Goal: Task Accomplishment & Management: Complete application form

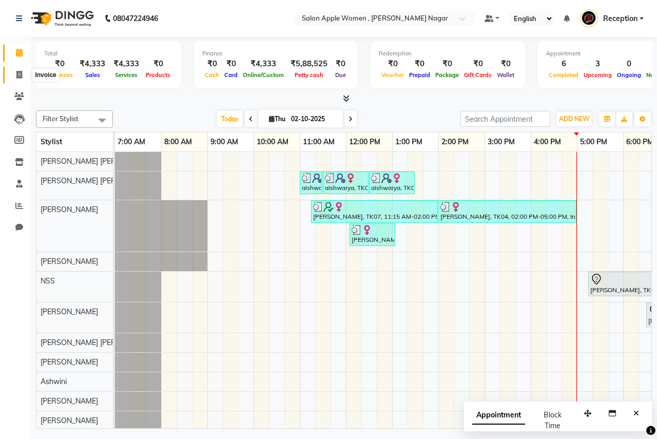
click at [16, 74] on icon at bounding box center [19, 75] width 6 height 8
select select "96"
select select "service"
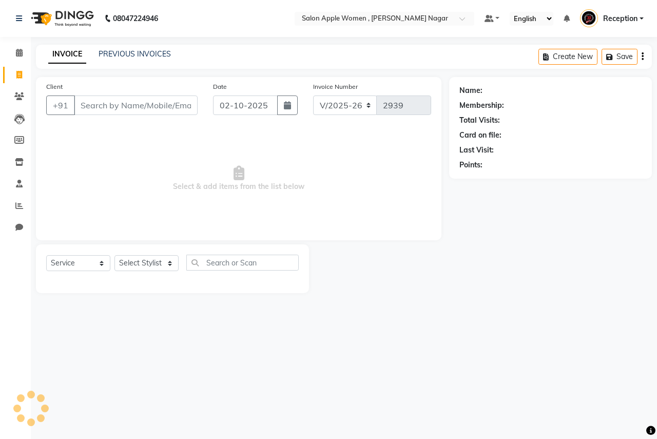
click at [91, 103] on input "Client" at bounding box center [136, 104] width 124 height 19
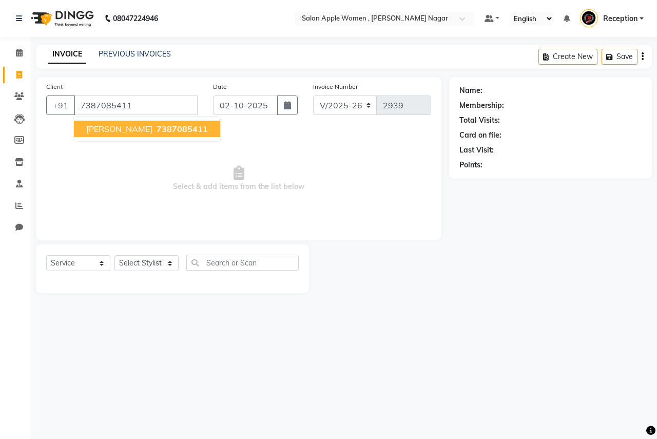
type input "7387085411"
select select "1: Object"
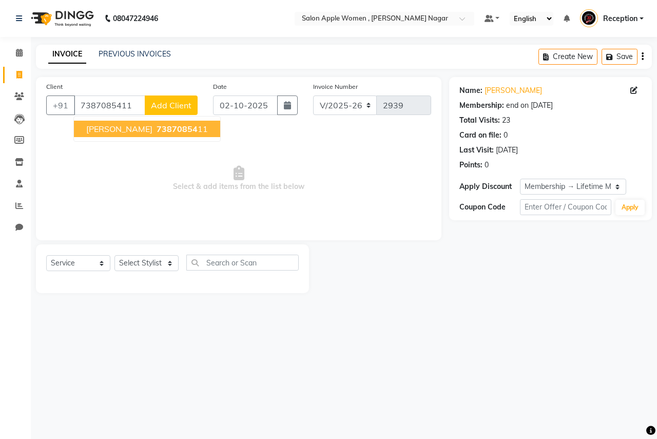
click at [145, 122] on button "[PERSON_NAME] 73870854 11" at bounding box center [147, 129] width 146 height 16
select select "1: Object"
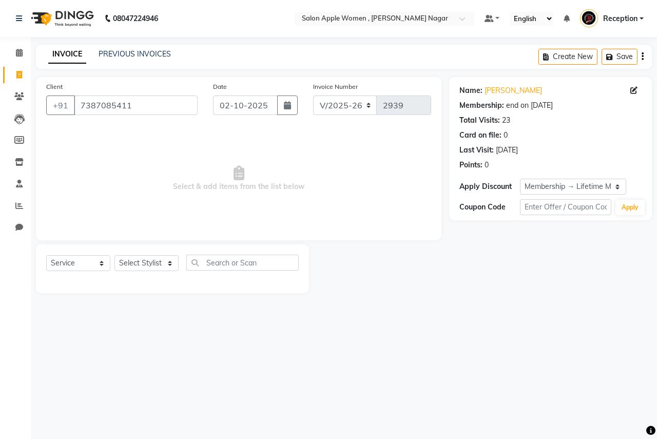
click at [132, 273] on div "Select Service Product Membership Package Voucher Prepaid Gift Card Select Styl…" at bounding box center [172, 266] width 252 height 24
click at [135, 268] on select "Select Stylist [PERSON_NAME] [PERSON_NAME] [PERSON_NAME] [PERSON_NAME] Jyoti Ra…" at bounding box center [146, 263] width 64 height 16
select select "3152"
click at [114, 255] on select "Select Stylist [PERSON_NAME] [PERSON_NAME] [PERSON_NAME] [PERSON_NAME] Jyoti Ra…" at bounding box center [146, 263] width 64 height 16
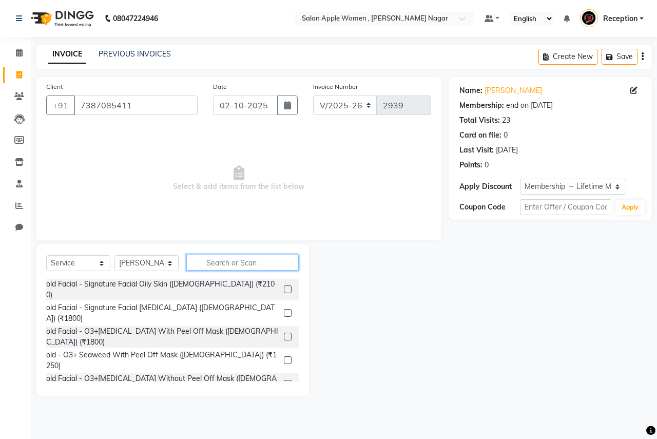
click at [234, 261] on input "text" at bounding box center [242, 262] width 112 height 16
type input "250"
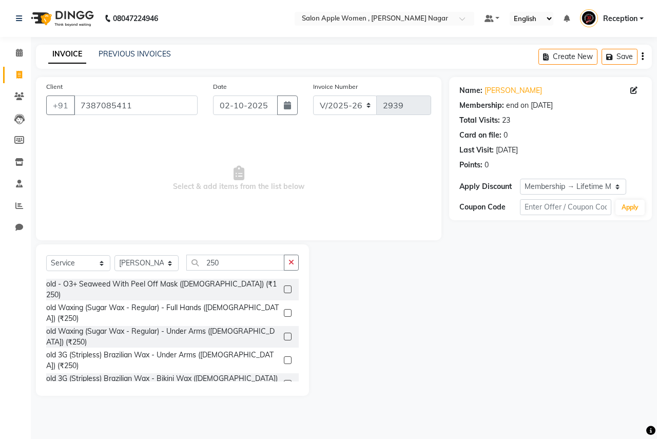
click at [284, 309] on label at bounding box center [288, 313] width 8 height 8
click at [284, 310] on input "checkbox" at bounding box center [287, 313] width 7 height 7
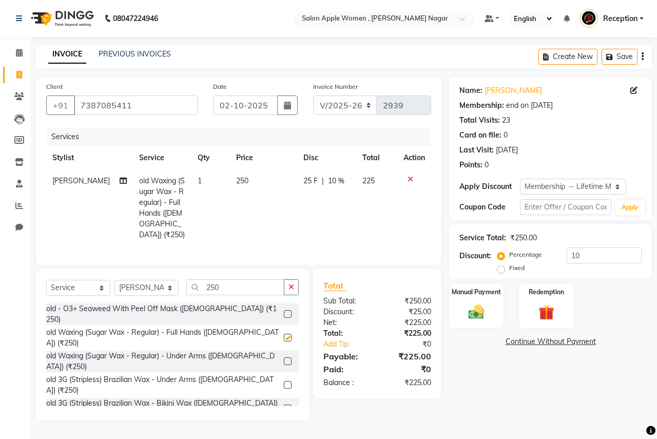
checkbox input "false"
click at [255, 287] on input "250" at bounding box center [235, 287] width 98 height 16
type input "2"
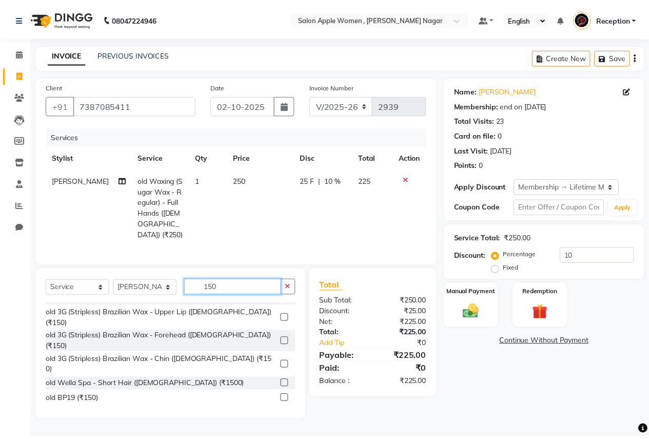
scroll to position [103, 0]
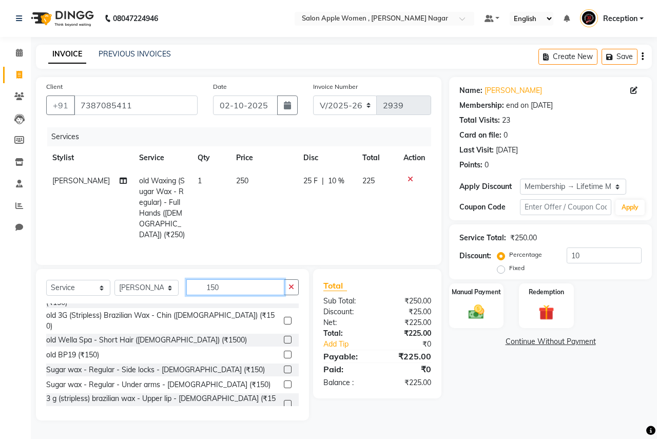
type input "150"
click at [284, 380] on label at bounding box center [288, 384] width 8 height 8
click at [284, 381] on input "checkbox" at bounding box center [287, 384] width 7 height 7
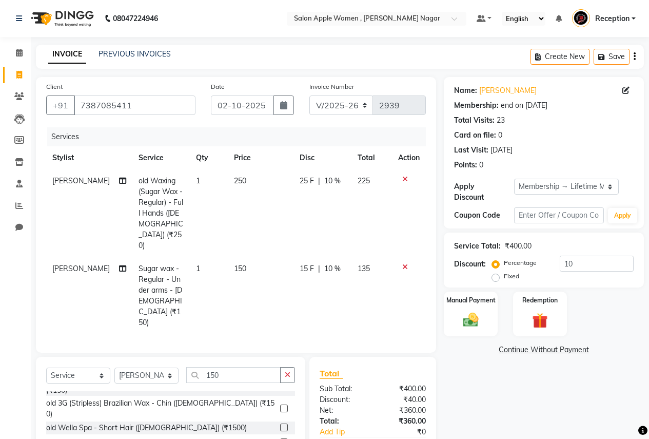
checkbox input "false"
click at [229, 367] on input "150" at bounding box center [233, 375] width 94 height 16
type input "1"
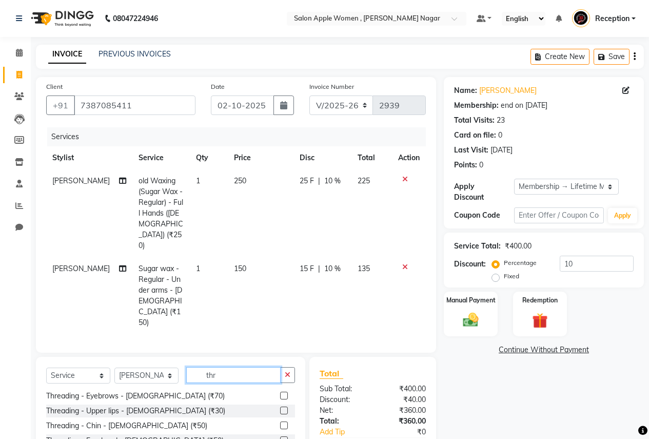
type input "thr"
click at [280, 391] on label at bounding box center [284, 395] width 8 height 8
click at [280, 392] on input "checkbox" at bounding box center [283, 395] width 7 height 7
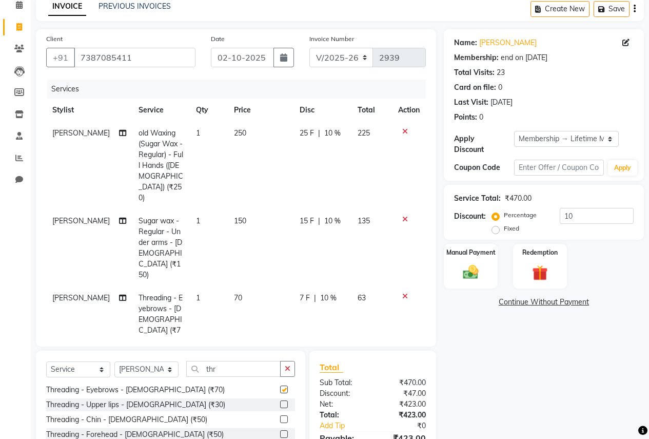
checkbox input "false"
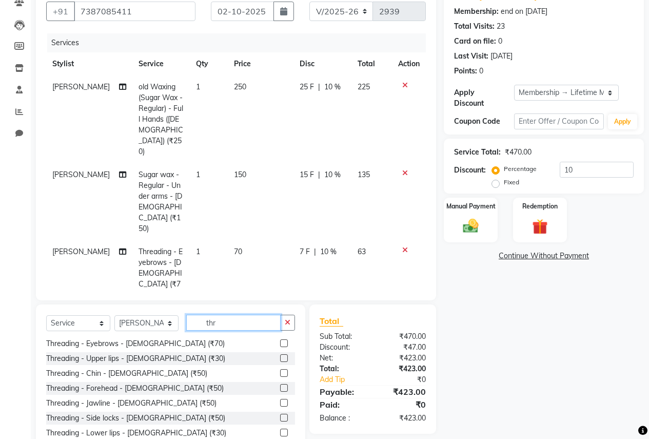
click at [244, 314] on input "thr" at bounding box center [233, 322] width 94 height 16
type input "t"
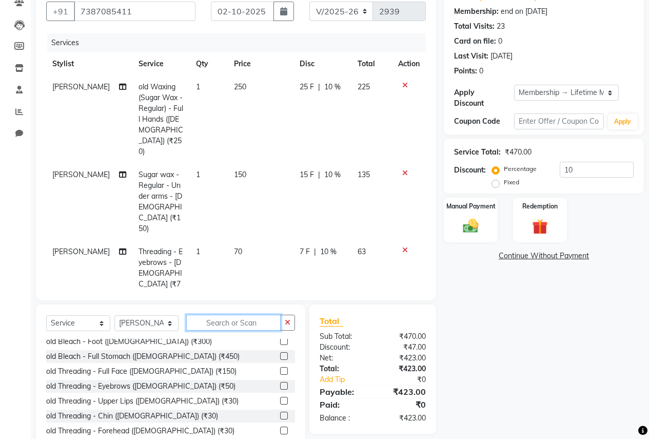
scroll to position [412, 0]
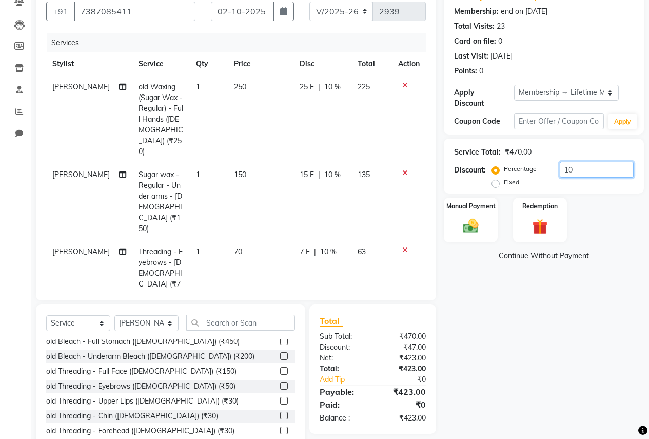
click at [611, 166] on input "10" at bounding box center [597, 170] width 74 height 16
type input "1"
click at [481, 220] on img at bounding box center [471, 225] width 26 height 18
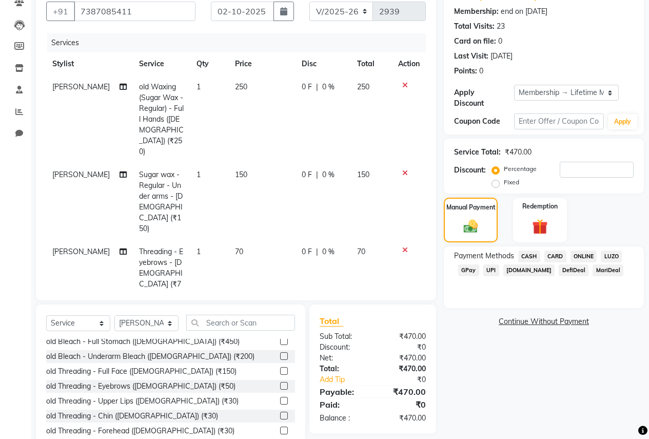
click at [538, 250] on span "CASH" at bounding box center [529, 256] width 22 height 12
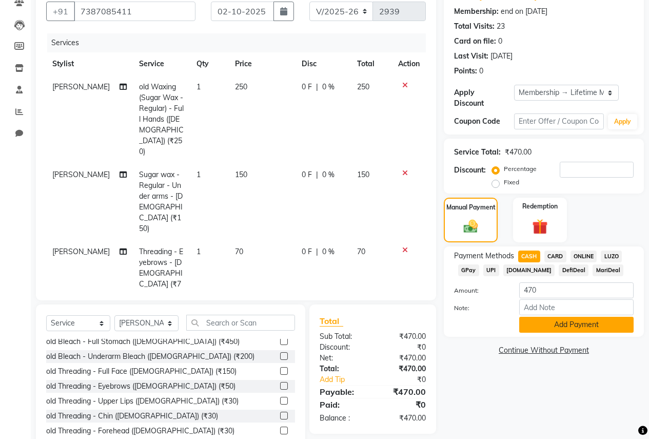
click at [523, 320] on button "Add Payment" at bounding box center [576, 324] width 114 height 16
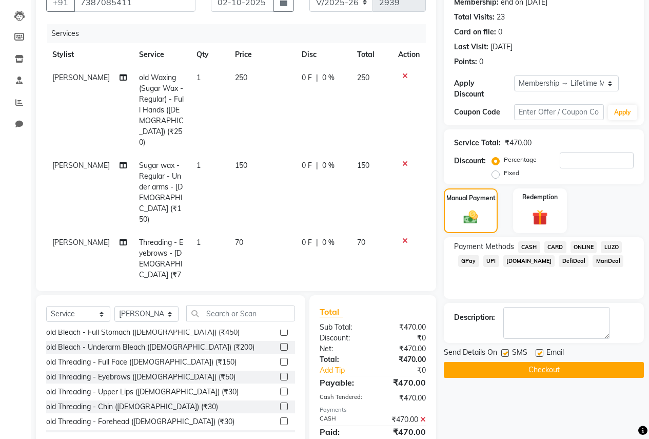
scroll to position [108, 0]
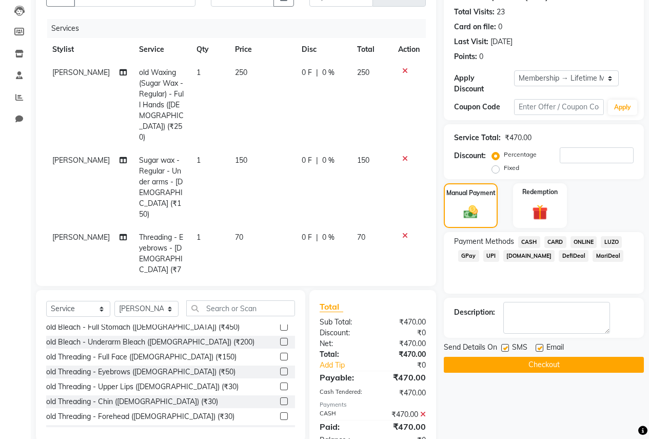
click at [518, 357] on button "Checkout" at bounding box center [544, 365] width 200 height 16
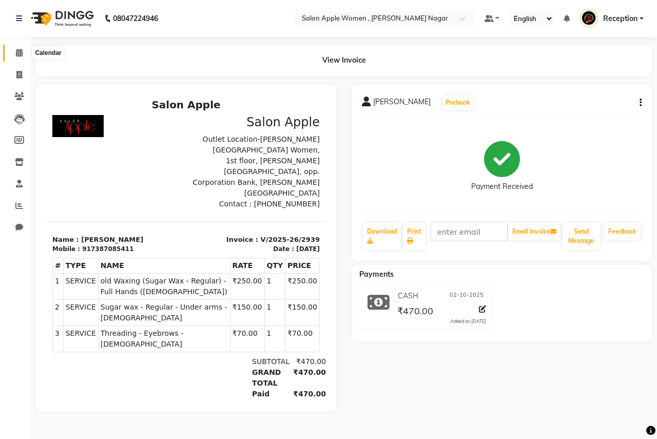
click at [16, 53] on icon at bounding box center [19, 53] width 7 height 8
